Goal: Find specific page/section

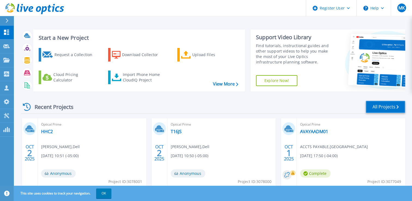
click at [394, 109] on link "All Projects" at bounding box center [384, 107] width 39 height 12
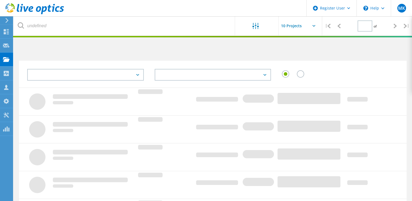
type input "1"
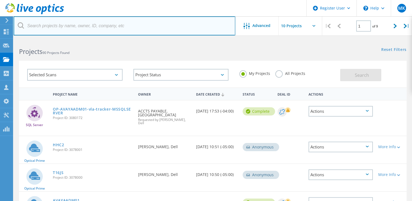
click at [123, 32] on input "text" at bounding box center [125, 25] width 222 height 19
paste input "[PERSON_NAME][EMAIL_ADDRESS][PERSON_NAME][DOMAIN_NAME]"
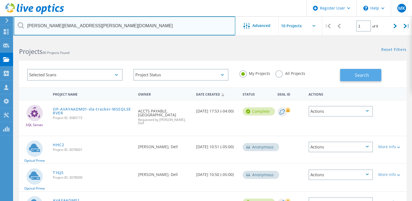
type input "[PERSON_NAME][EMAIL_ADDRESS][PERSON_NAME][DOMAIN_NAME]"
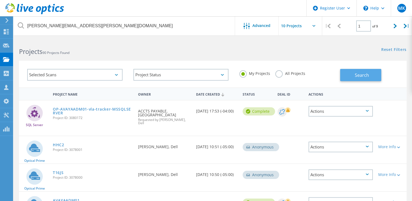
click at [359, 73] on span "Search" at bounding box center [362, 75] width 14 height 6
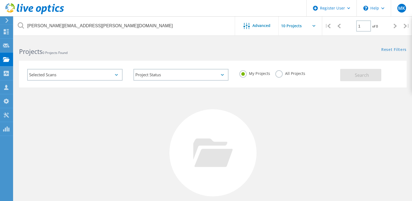
click at [276, 77] on div "My Projects All Projects" at bounding box center [287, 73] width 106 height 20
click at [277, 75] on label "All Projects" at bounding box center [290, 72] width 30 height 5
click at [0, 0] on input "All Projects" at bounding box center [0, 0] width 0 height 0
click at [349, 75] on button "Search" at bounding box center [360, 75] width 41 height 12
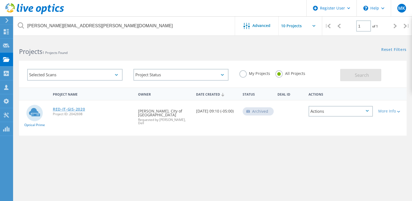
click at [65, 109] on link "RED-IT-GIS-2020" at bounding box center [69, 109] width 32 height 4
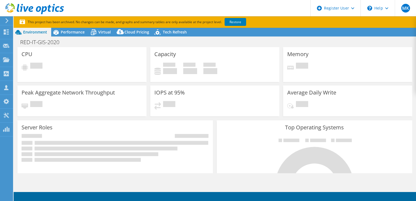
select select "USEast"
select select "USD"
